Goal: Task Accomplishment & Management: Complete application form

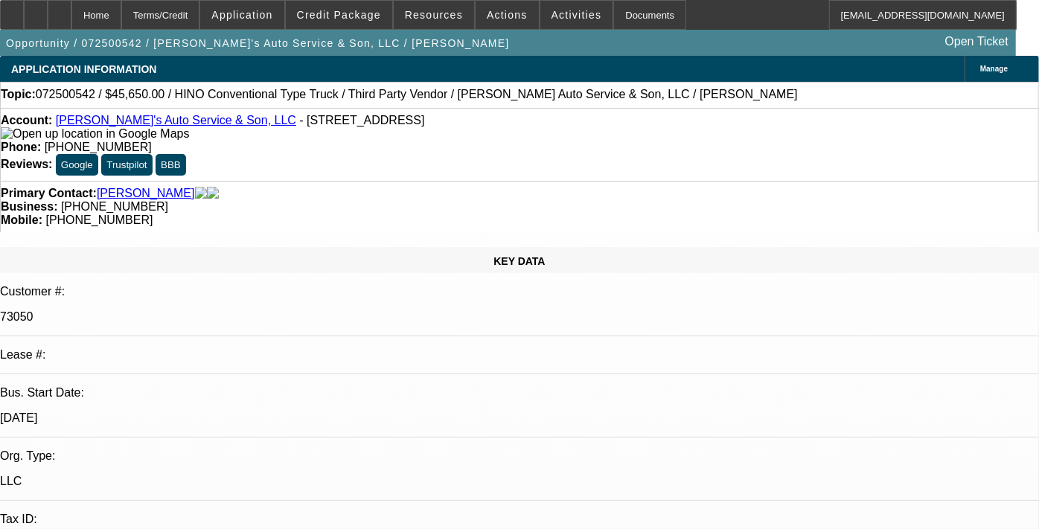
select select "0"
select select "0.1"
select select "0"
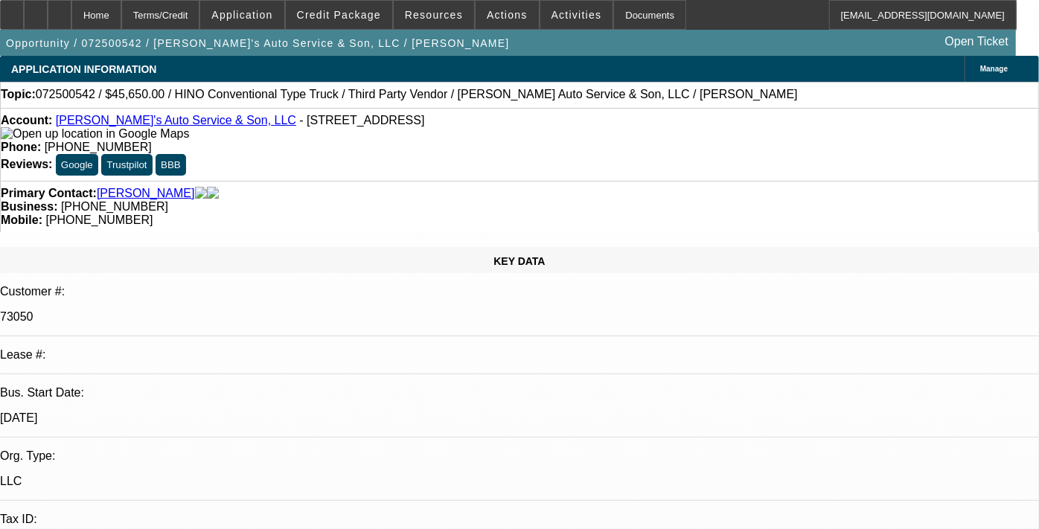
select select "0"
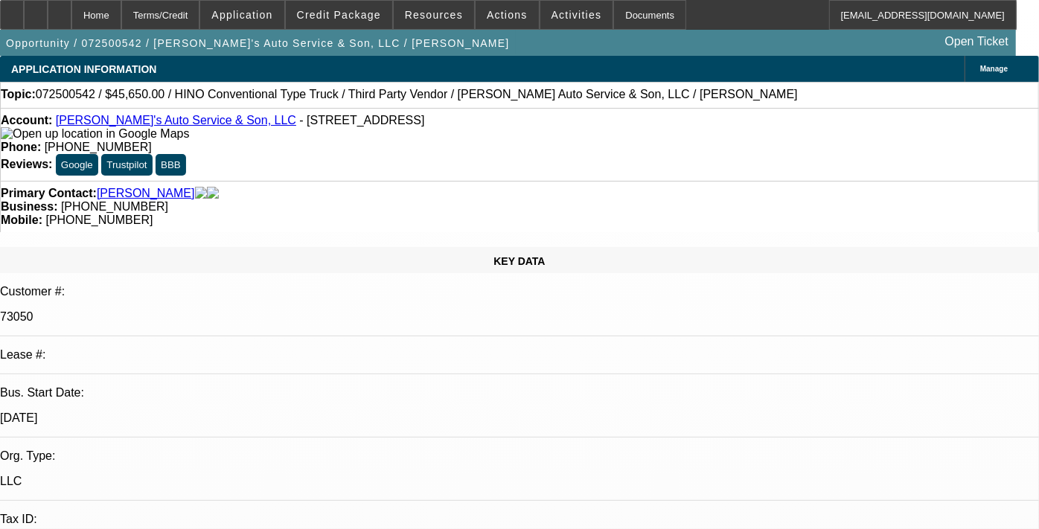
select select "0"
select select "0.1"
select select "1"
select select "4"
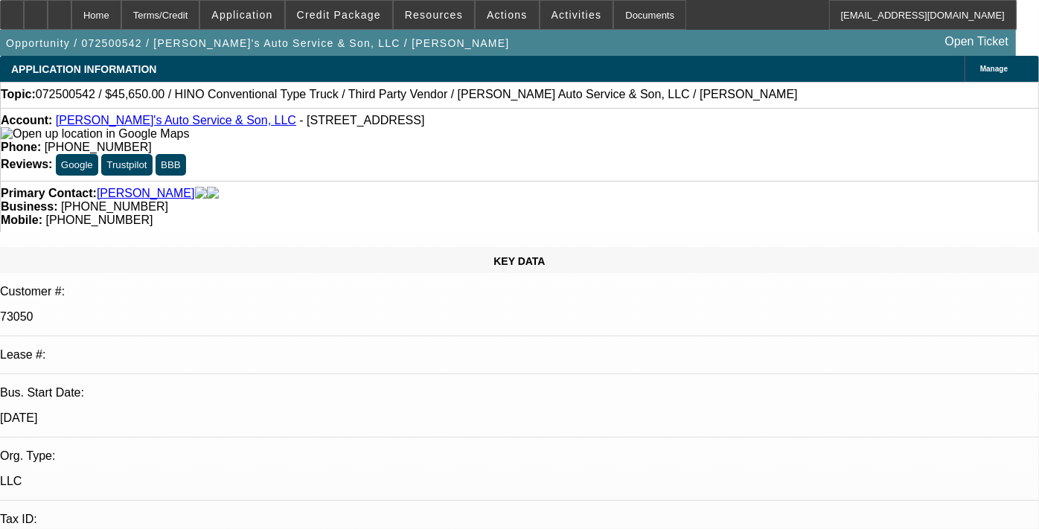
select select "1"
select select "6"
select select "1"
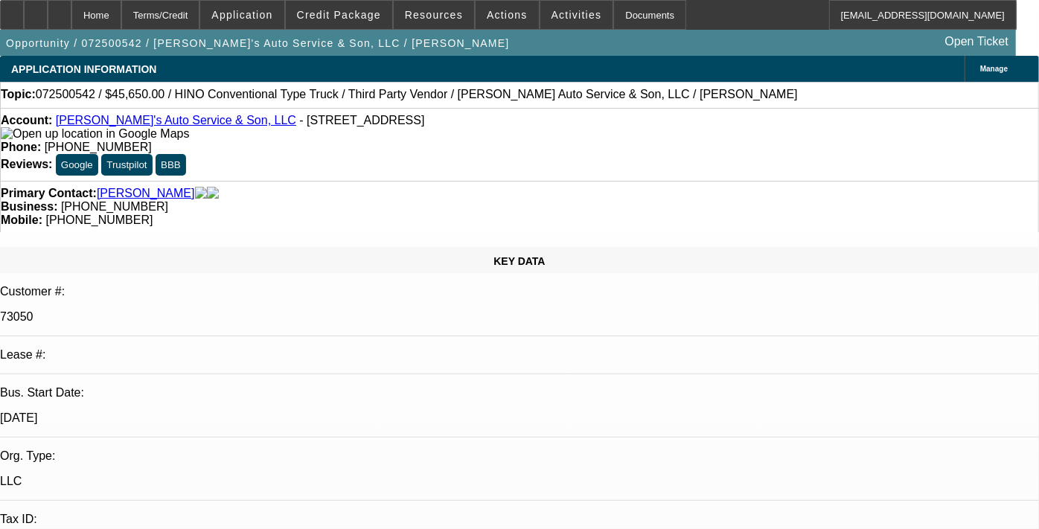
select select "6"
select select "1"
select select "4"
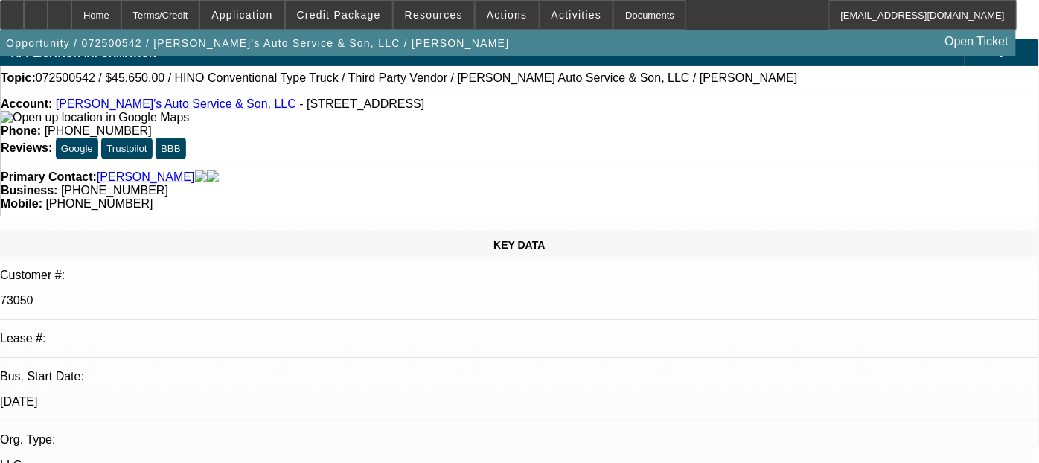
scroll to position [15, 0]
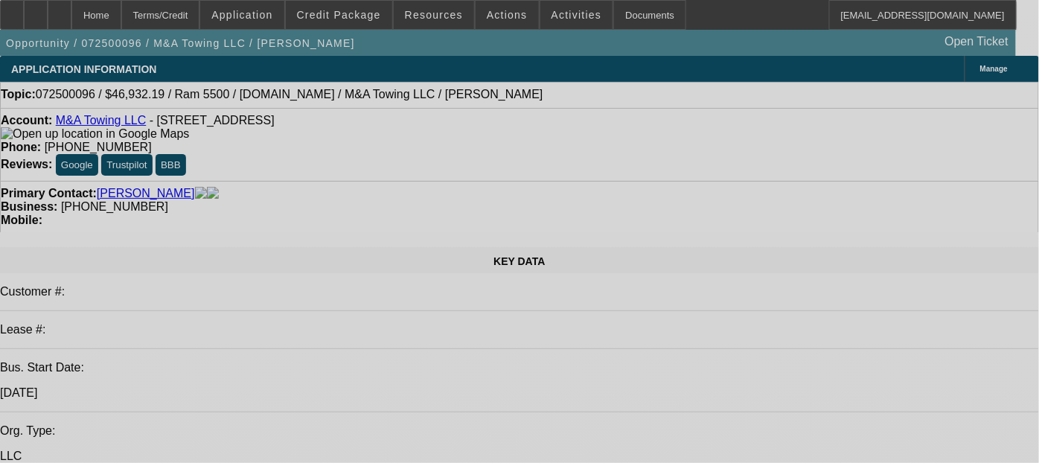
select select "0"
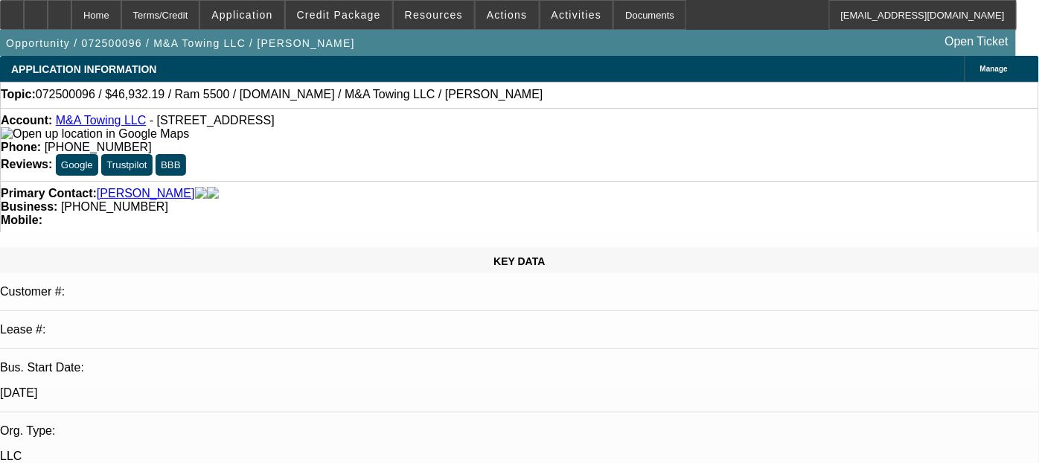
select select "0"
select select "2"
select select "0"
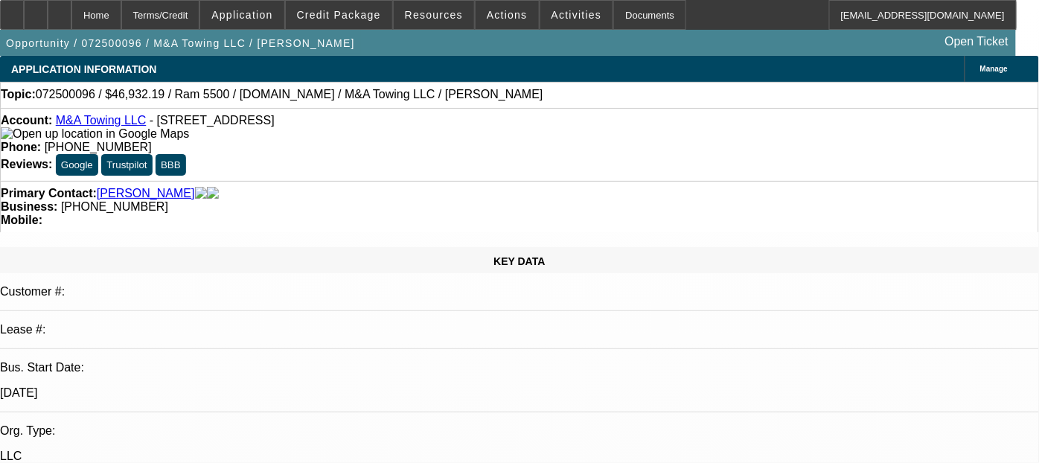
select select "0"
select select "2"
select select "0"
select select "2"
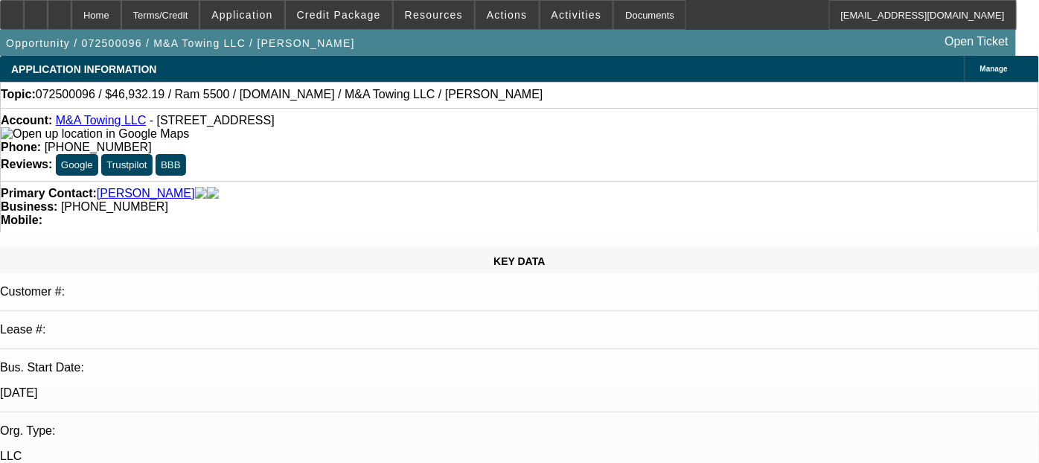
select select "0"
select select "1"
select select "6"
select select "1"
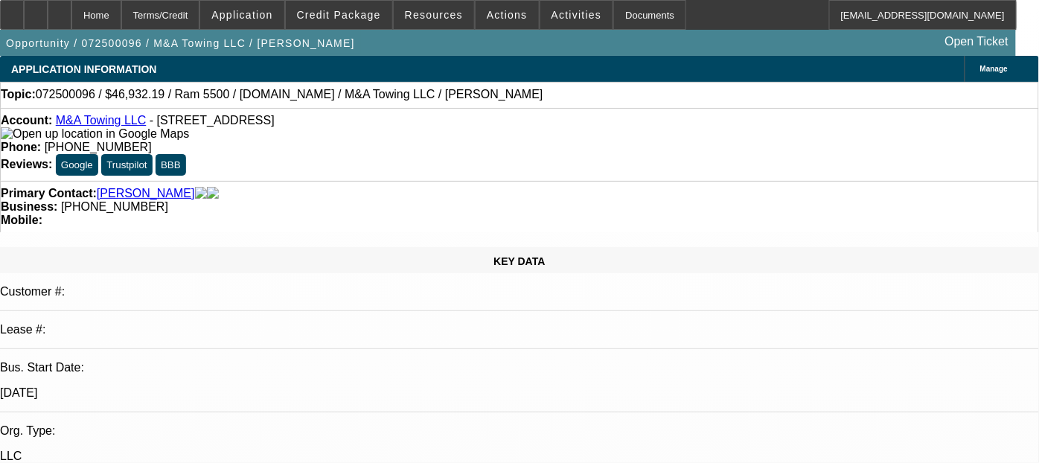
select select "2"
select select "6"
select select "1"
select select "2"
select select "6"
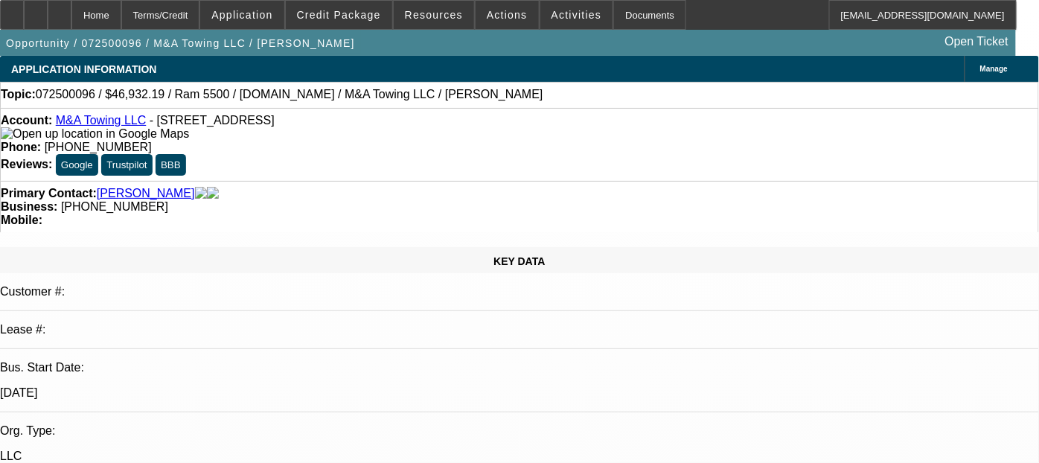
select select "1"
select select "2"
select select "6"
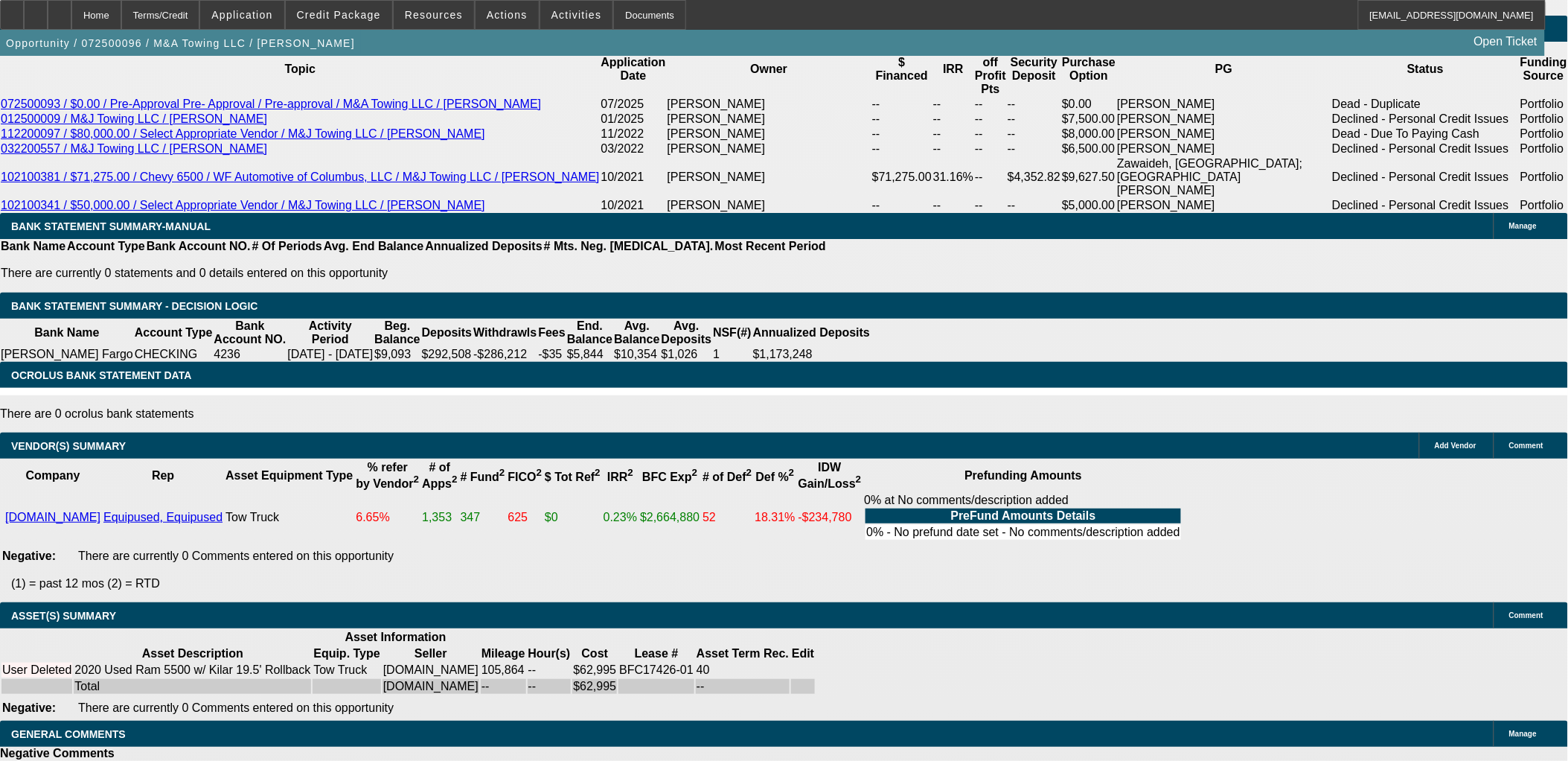
scroll to position [0, 74]
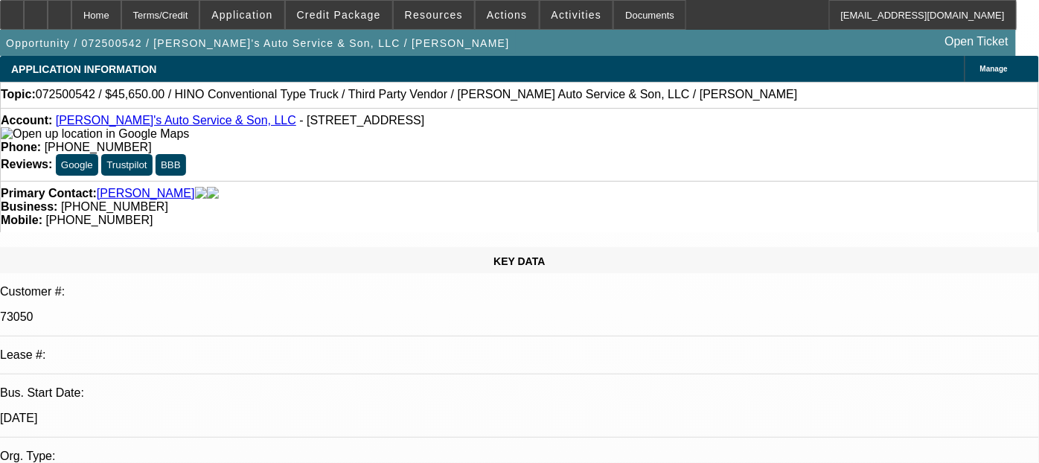
select select "0"
select select "0.1"
select select "0"
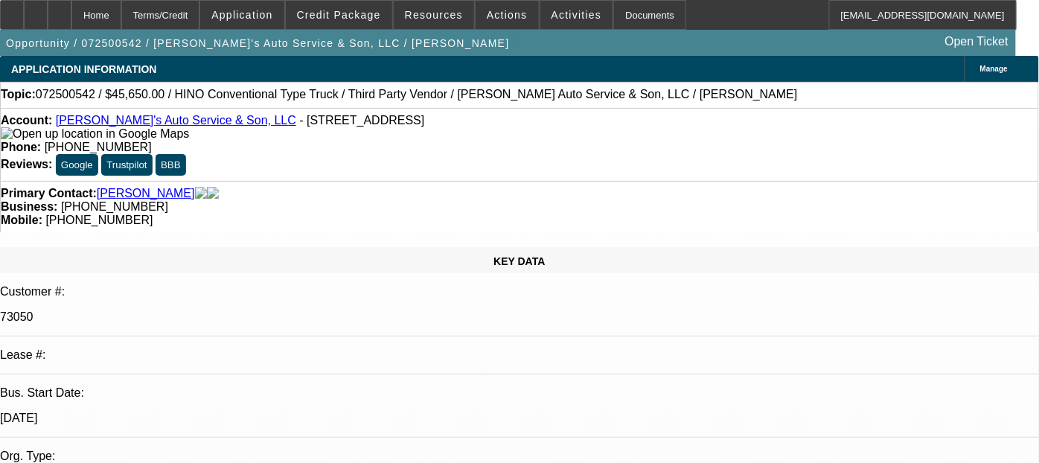
select select "0"
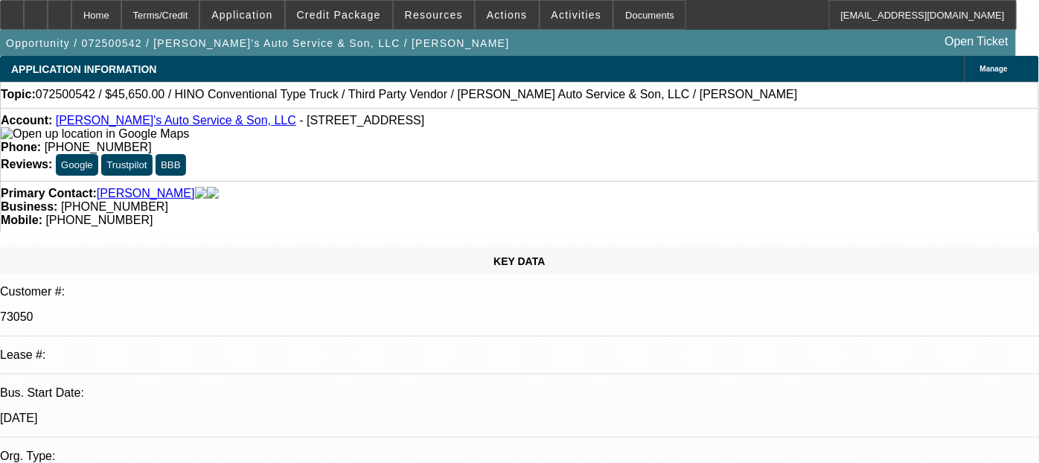
select select "0"
select select "0.1"
select select "1"
select select "4"
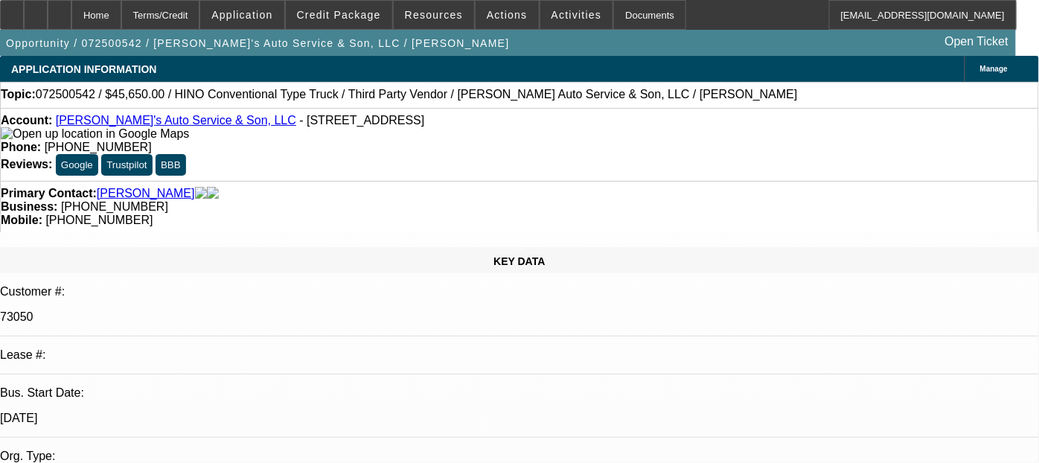
select select "1"
select select "6"
select select "1"
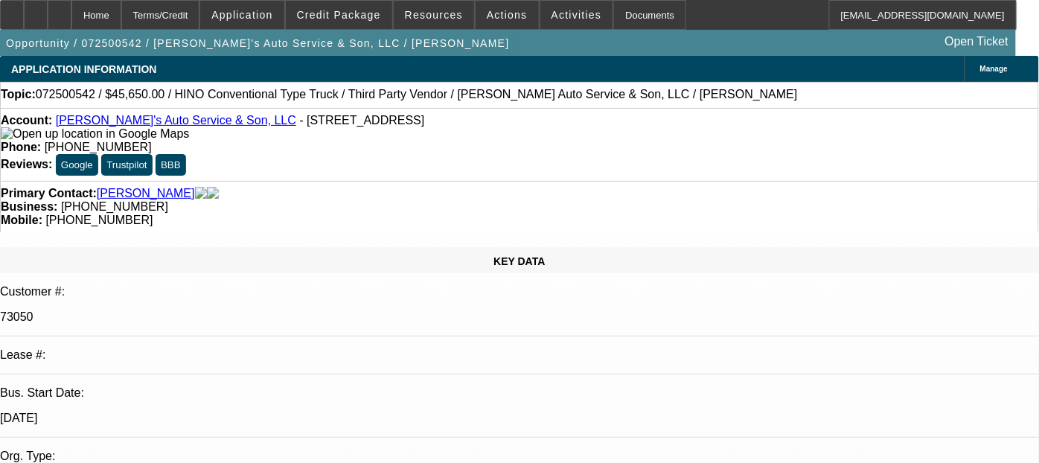
select select "6"
select select "1"
select select "4"
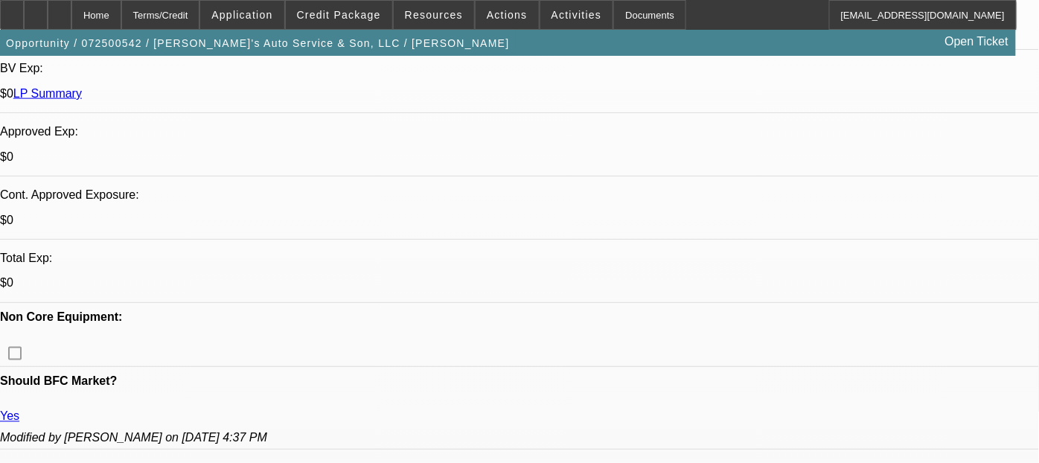
scroll to position [556, 0]
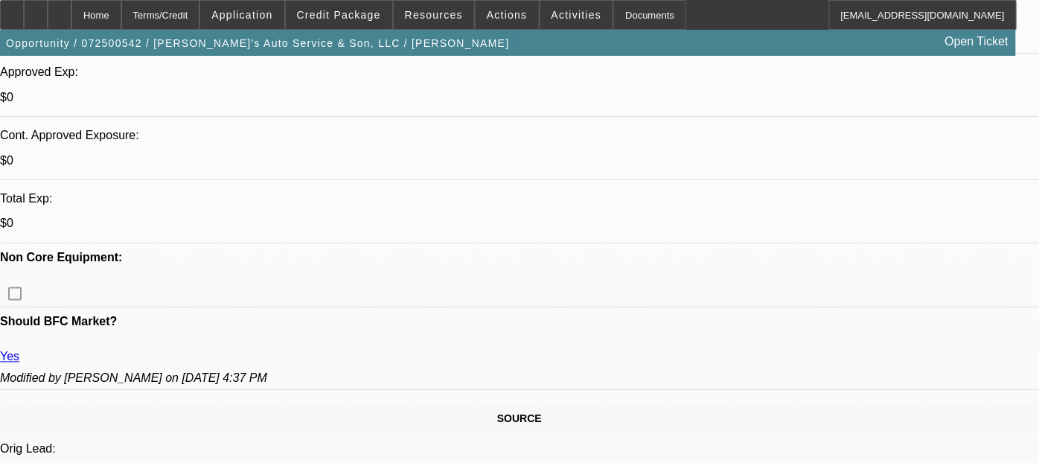
scroll to position [557, 0]
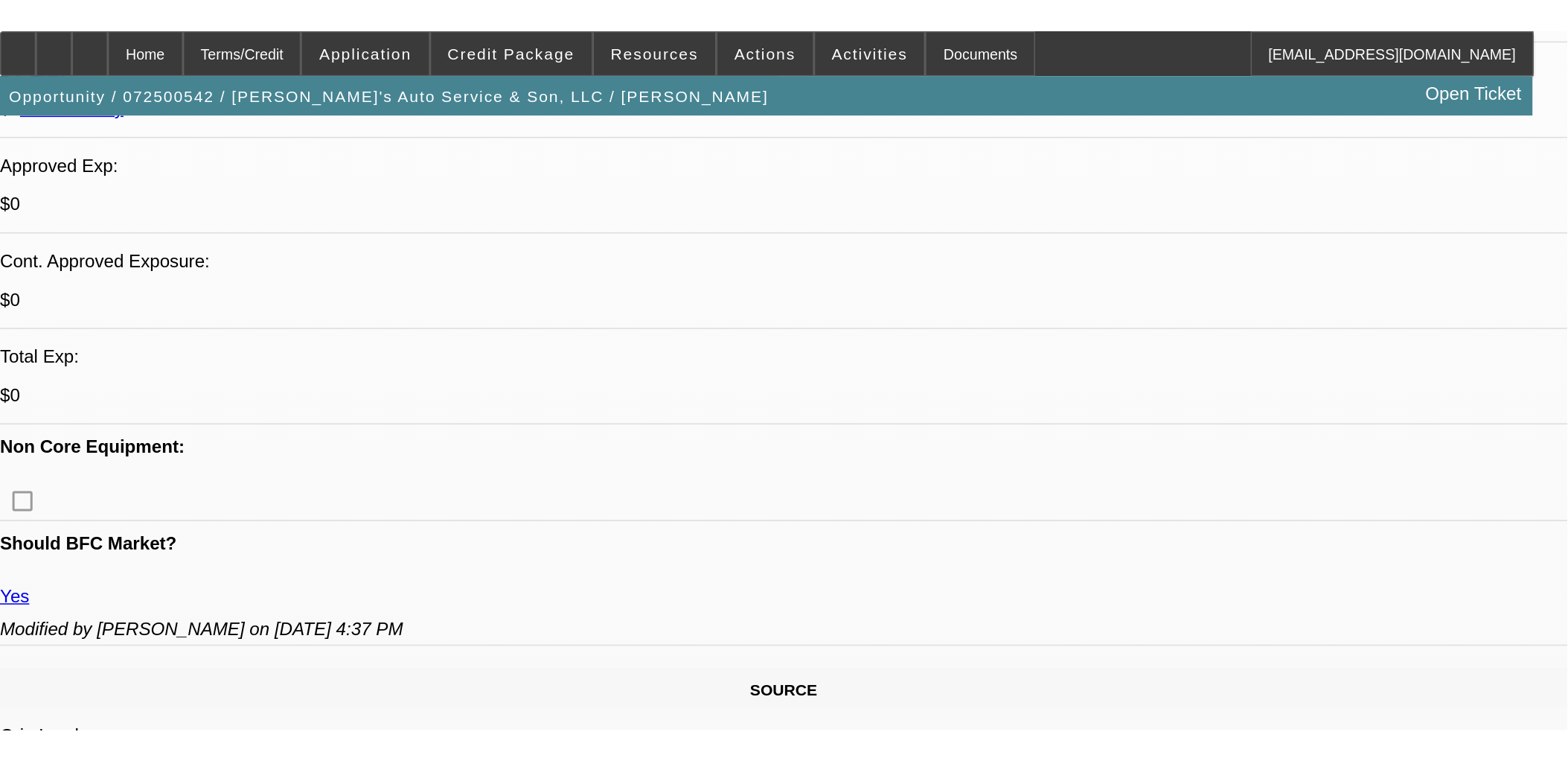
scroll to position [556, 0]
